Goal: Task Accomplishment & Management: Manage account settings

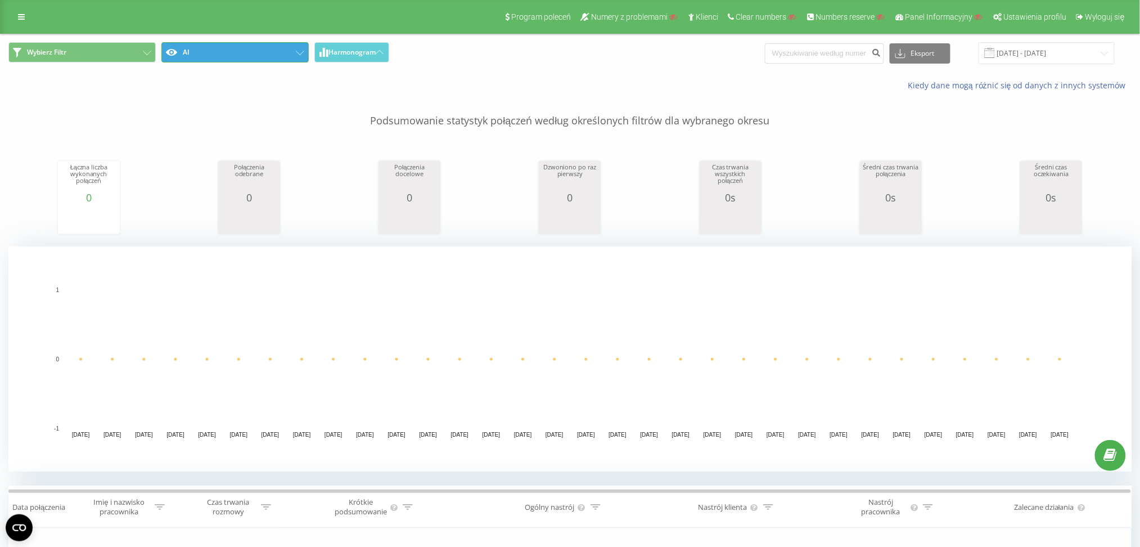
click at [219, 54] on button "AI" at bounding box center [234, 52] width 147 height 20
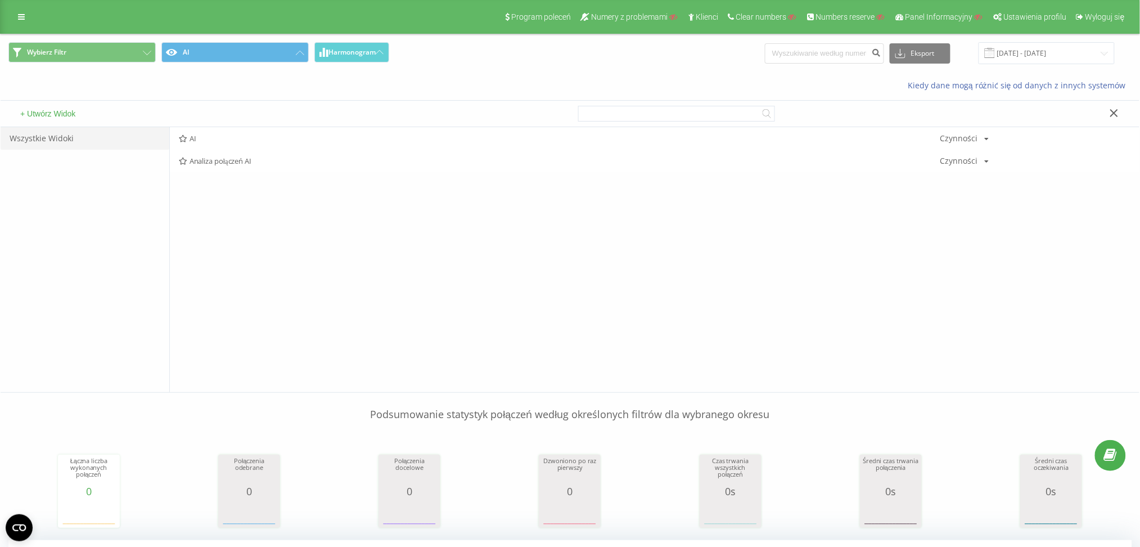
click at [48, 118] on button "+ Utwórz Widok" at bounding box center [48, 114] width 62 height 10
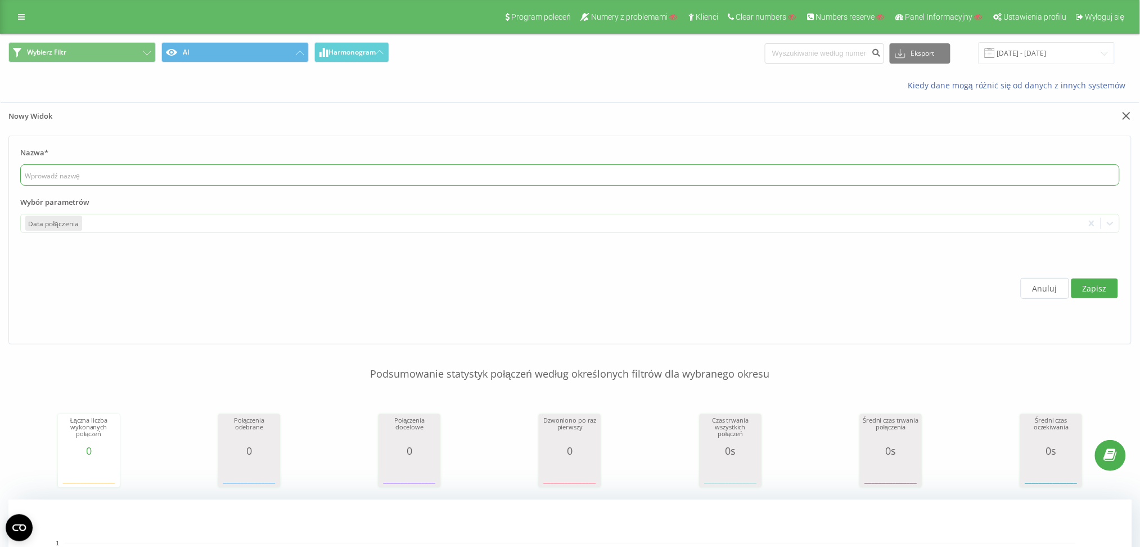
click at [75, 169] on input "text" at bounding box center [569, 174] width 1099 height 21
type input "test"
click at [75, 210] on label "Wybór parametrów" at bounding box center [569, 205] width 1099 height 17
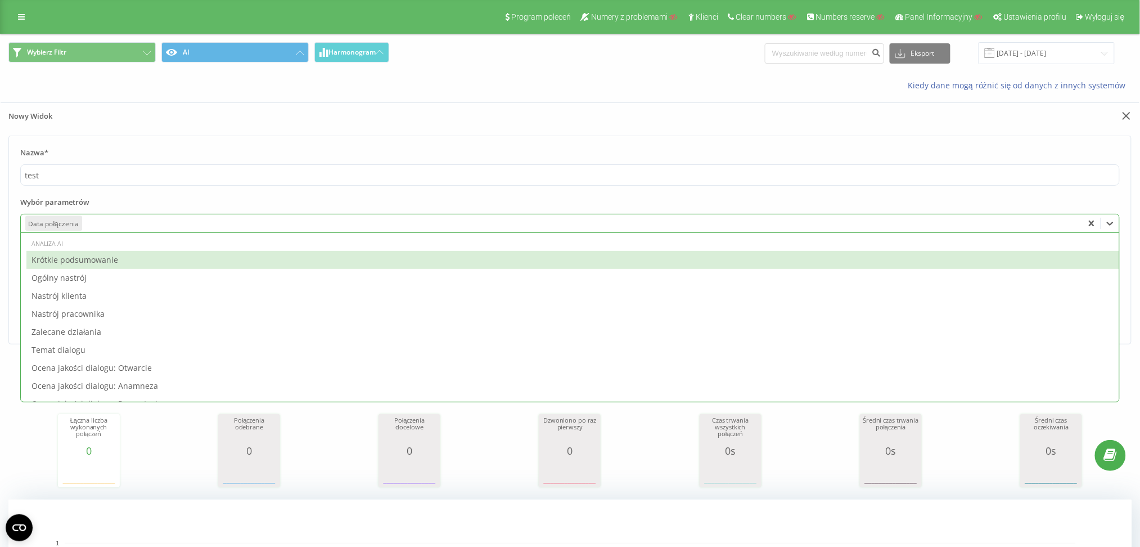
click at [94, 226] on div at bounding box center [581, 223] width 995 height 13
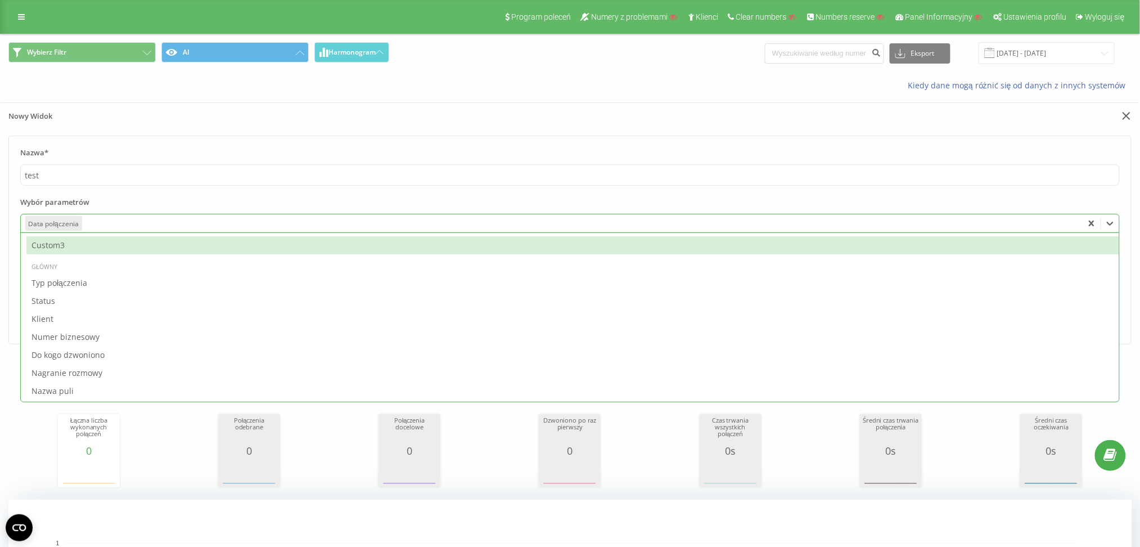
scroll to position [525, 0]
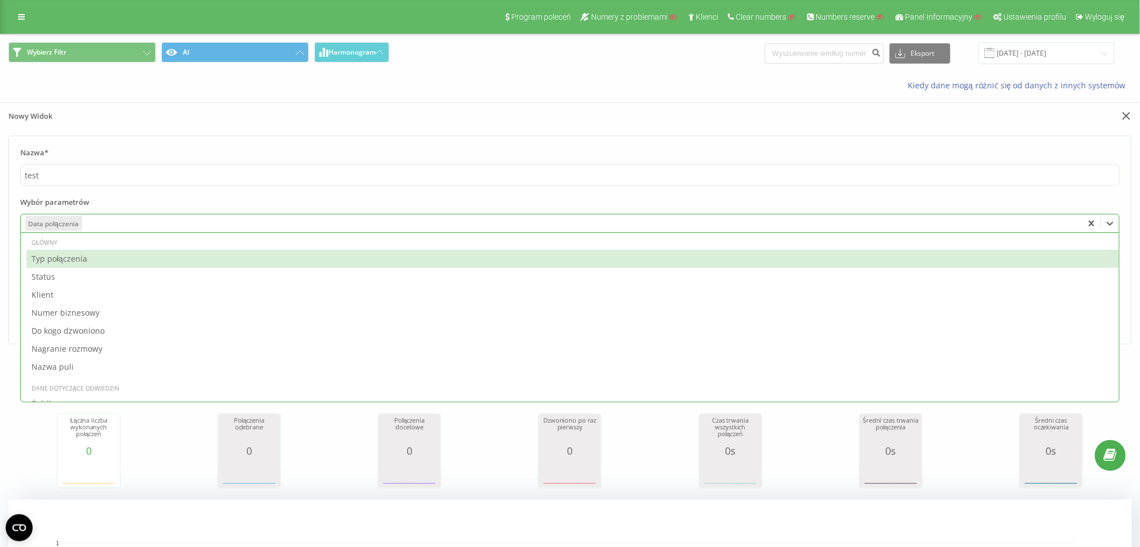
click at [89, 252] on div "Typ połączenia" at bounding box center [572, 259] width 1093 height 18
click at [85, 261] on div "Status" at bounding box center [572, 259] width 1093 height 18
click at [85, 261] on div "Klient" at bounding box center [572, 259] width 1093 height 18
click at [85, 261] on div "Numer biznesowy" at bounding box center [572, 259] width 1093 height 18
click at [85, 261] on div "Do kogo dzwoniono" at bounding box center [572, 259] width 1093 height 18
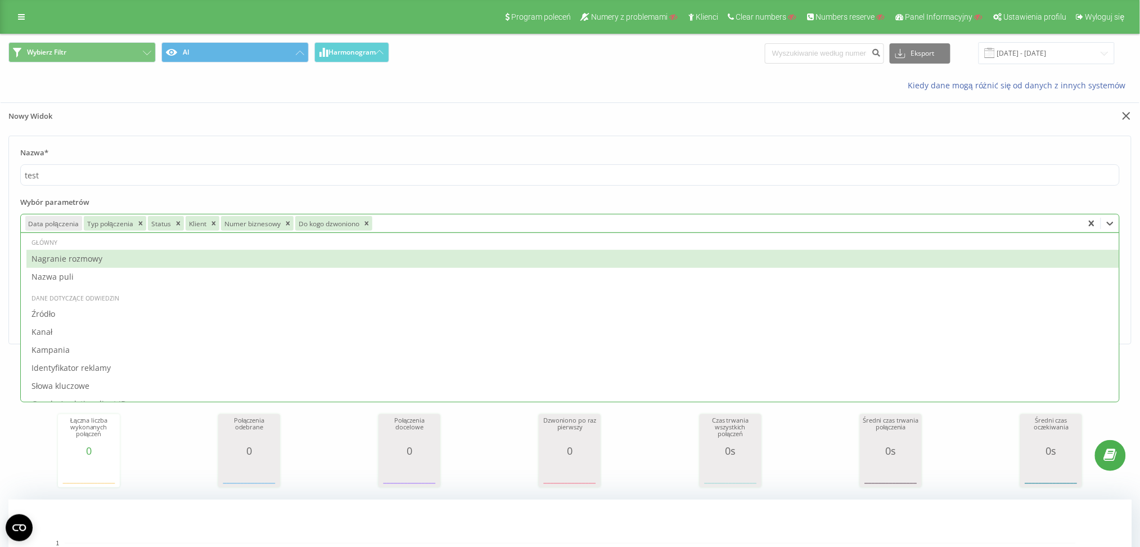
click at [85, 261] on div "Nagranie rozmowy" at bounding box center [572, 259] width 1093 height 18
click at [85, 261] on div "Nazwa puli" at bounding box center [572, 259] width 1093 height 18
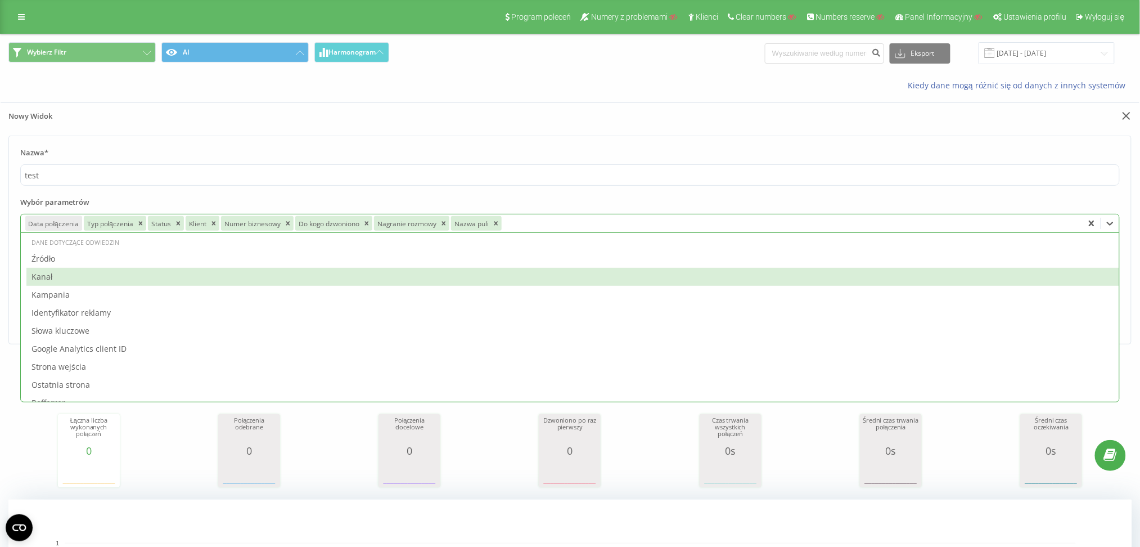
click at [2, 288] on div "Nazwa* test Wybór parametrów option Nazwa puli, selected. 65 results available.…" at bounding box center [570, 240] width 1139 height 209
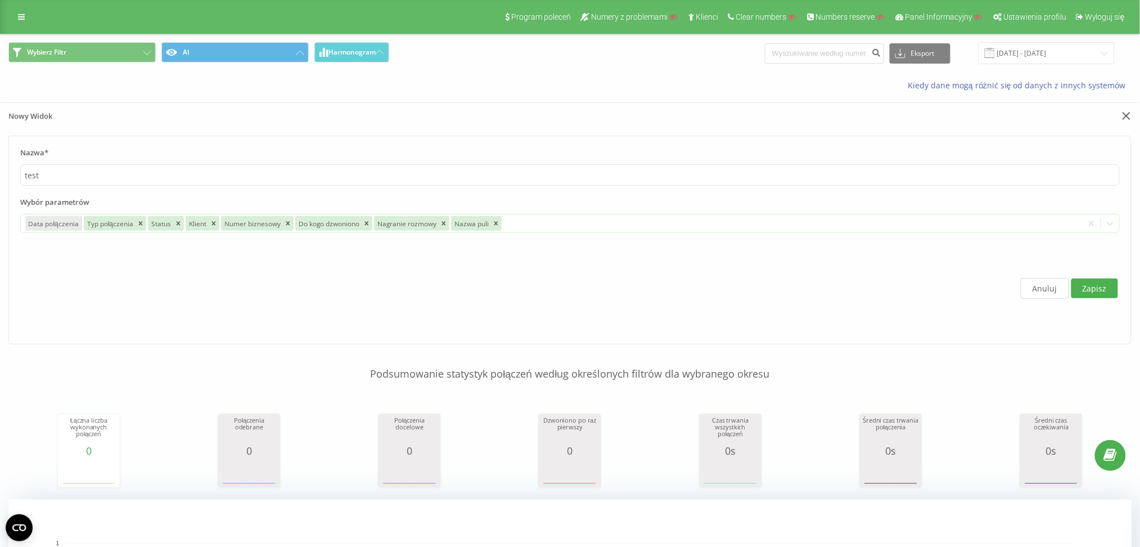
click at [1102, 289] on button "Zapisz" at bounding box center [1094, 288] width 47 height 20
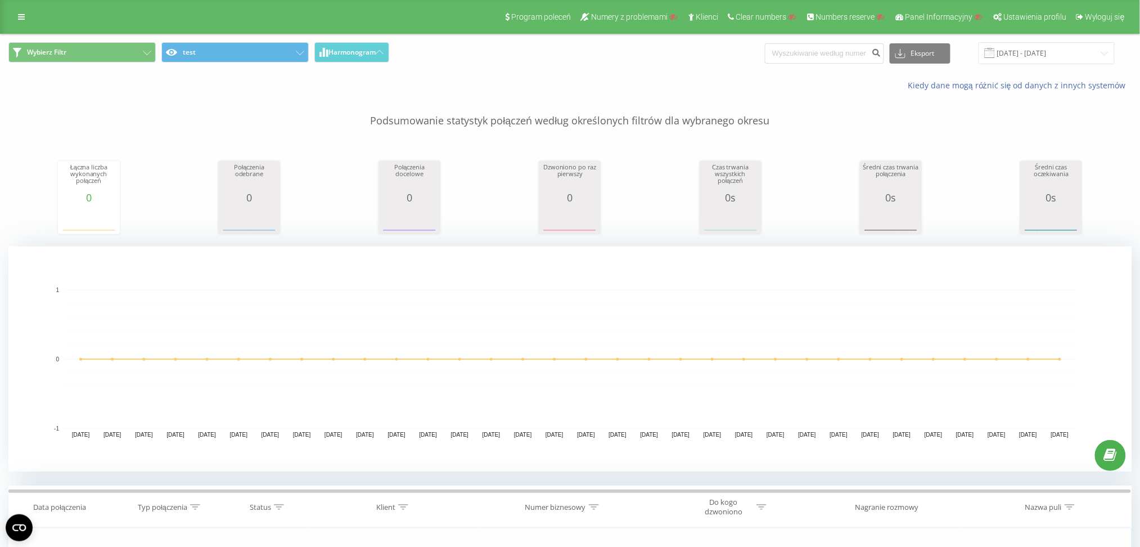
click at [0, 296] on div "Wybierz Filtr test Harmonogram Eksport .csv .xls .xlsx [DATE] - [DATE] Kiedy [P…" at bounding box center [570, 412] width 1140 height 756
